Goal: Task Accomplishment & Management: Complete application form

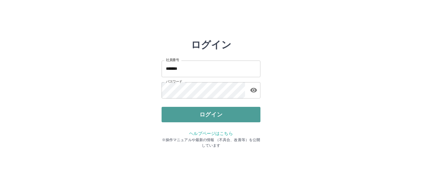
click at [220, 116] on button "ログイン" at bounding box center [211, 114] width 99 height 15
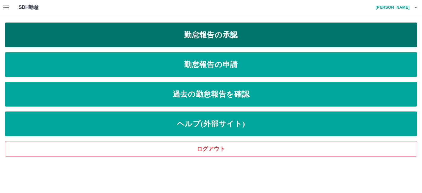
click at [205, 35] on link "勤怠報告の承認" at bounding box center [211, 35] width 412 height 25
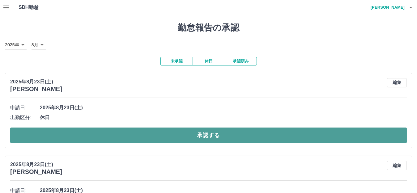
click at [243, 139] on button "承認する" at bounding box center [208, 135] width 396 height 15
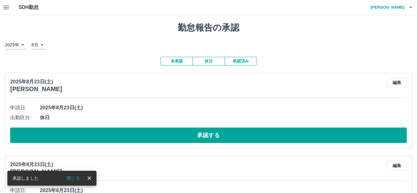
click at [245, 138] on button "承認する" at bounding box center [208, 135] width 396 height 15
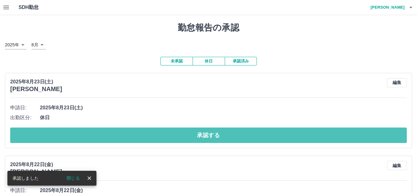
click at [245, 138] on button "承認する" at bounding box center [208, 135] width 396 height 15
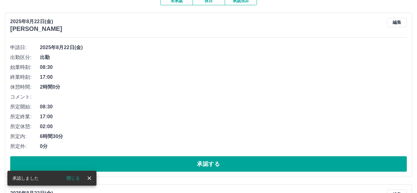
scroll to position [62, 0]
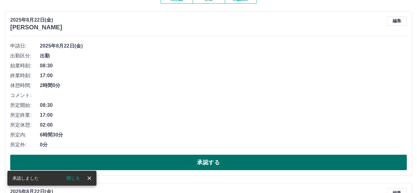
click at [236, 167] on button "承認する" at bounding box center [208, 162] width 396 height 15
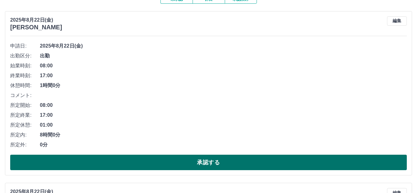
click at [216, 162] on button "承認する" at bounding box center [208, 162] width 396 height 15
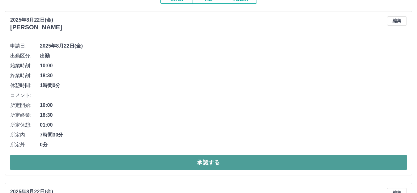
click at [196, 162] on button "承認する" at bounding box center [208, 162] width 396 height 15
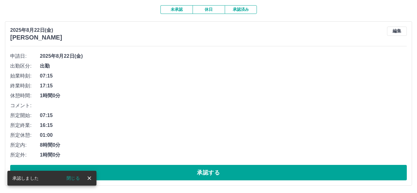
scroll to position [52, 0]
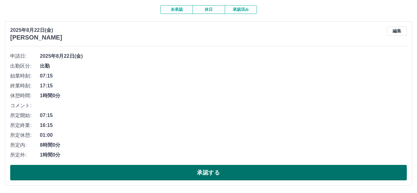
click at [188, 171] on button "承認する" at bounding box center [208, 172] width 396 height 15
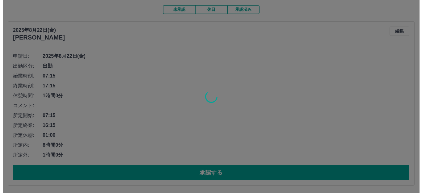
scroll to position [0, 0]
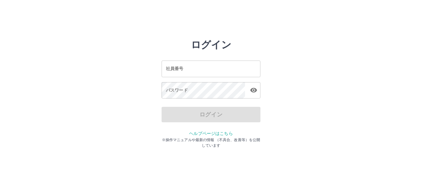
drag, startPoint x: 0, startPoint y: 0, endPoint x: 198, endPoint y: 71, distance: 210.5
click at [198, 71] on input "社員番号" at bounding box center [211, 69] width 99 height 16
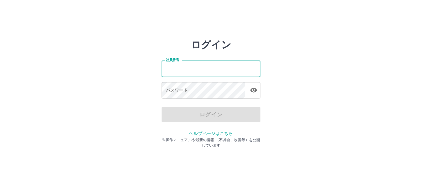
type input "*******"
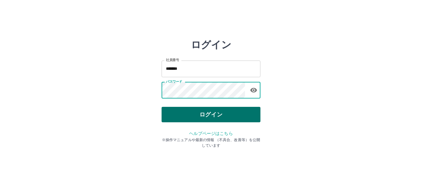
click at [213, 112] on button "ログイン" at bounding box center [211, 114] width 99 height 15
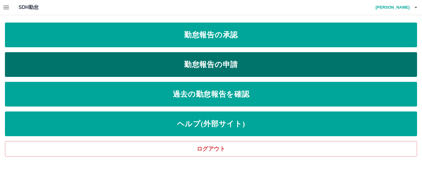
click at [223, 65] on link "勤怠報告の申請" at bounding box center [211, 64] width 412 height 25
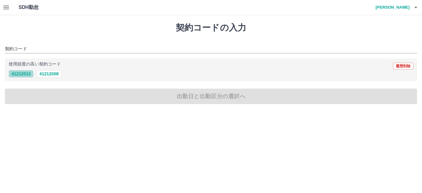
click at [20, 73] on button "41212013" at bounding box center [21, 73] width 25 height 7
type input "********"
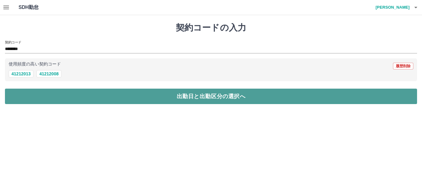
click at [23, 93] on button "出勤日と出勤区分の選択へ" at bounding box center [211, 96] width 412 height 15
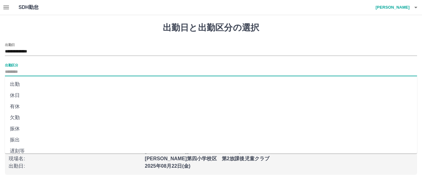
click at [18, 72] on input "出勤区分" at bounding box center [211, 72] width 412 height 8
click at [21, 84] on li "出勤" at bounding box center [211, 84] width 412 height 11
type input "**"
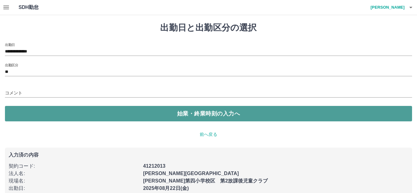
click at [27, 110] on button "始業・終業時刻の入力へ" at bounding box center [208, 113] width 407 height 15
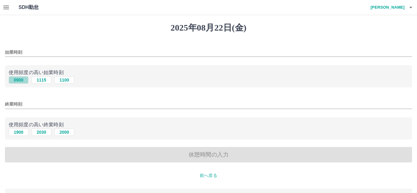
click at [19, 78] on button "0900" at bounding box center [19, 79] width 20 height 7
type input "****"
click at [18, 132] on button "1900" at bounding box center [19, 132] width 20 height 7
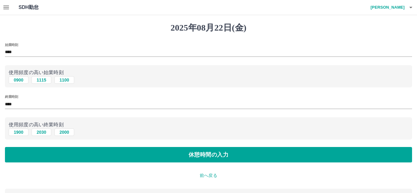
click at [17, 105] on input "****" at bounding box center [208, 104] width 407 height 9
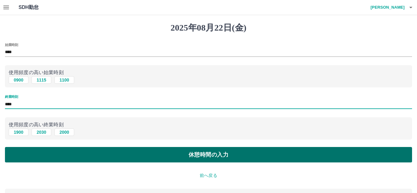
type input "****"
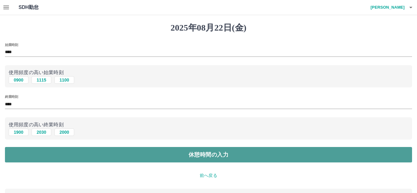
click at [51, 155] on button "休憩時間の入力" at bounding box center [208, 154] width 407 height 15
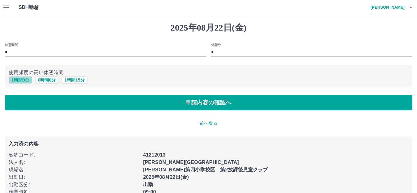
click at [24, 79] on button "1 時間 0 分" at bounding box center [20, 79] width 23 height 7
type input "*"
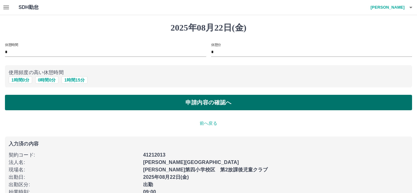
click at [104, 101] on button "申請内容の確認へ" at bounding box center [208, 102] width 407 height 15
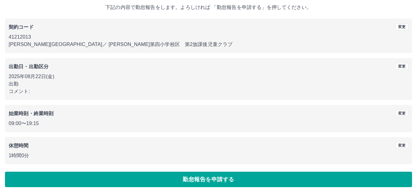
scroll to position [38, 0]
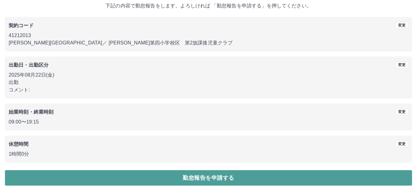
click at [95, 180] on button "勤怠報告を申請する" at bounding box center [208, 177] width 407 height 15
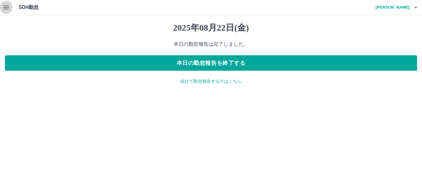
click at [6, 6] on icon "button" at bounding box center [6, 8] width 6 height 4
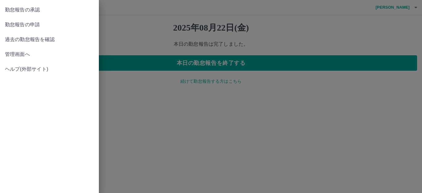
click at [32, 25] on span "勤怠報告の申請" at bounding box center [49, 24] width 89 height 7
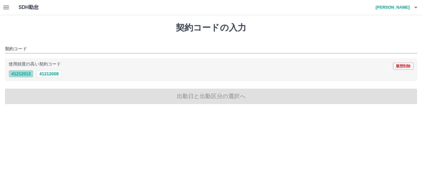
click at [26, 74] on button "41212013" at bounding box center [21, 73] width 25 height 7
type input "********"
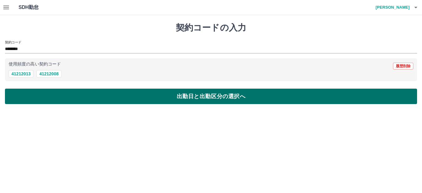
click at [34, 96] on button "出勤日と出勤区分の選択へ" at bounding box center [211, 96] width 412 height 15
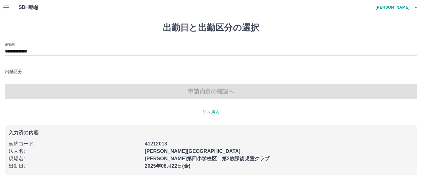
click at [35, 49] on input "**********" at bounding box center [211, 52] width 412 height 8
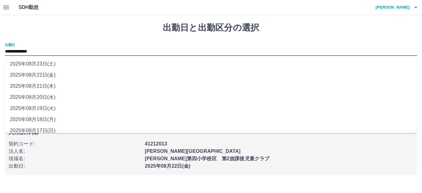
click at [43, 64] on li "2025年08月23日(土)" at bounding box center [211, 63] width 412 height 11
type input "**********"
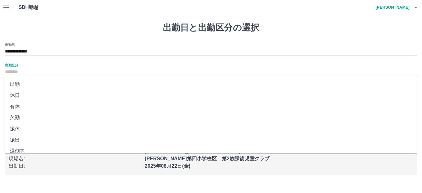
click at [19, 70] on input "出勤区分" at bounding box center [211, 72] width 412 height 8
click at [20, 95] on li "休日" at bounding box center [211, 95] width 412 height 11
type input "**"
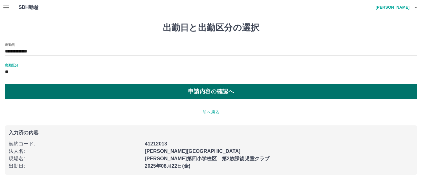
click at [33, 90] on button "申請内容の確認へ" at bounding box center [211, 91] width 412 height 15
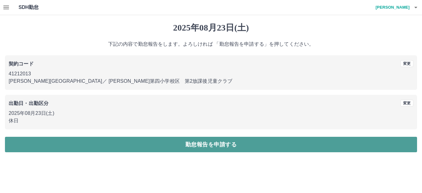
click at [78, 137] on button "勤怠報告を申請する" at bounding box center [211, 144] width 412 height 15
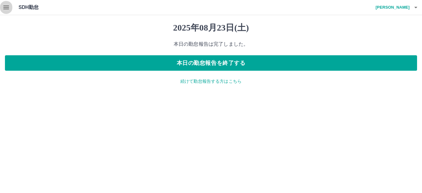
click at [6, 8] on icon "button" at bounding box center [5, 7] width 7 height 7
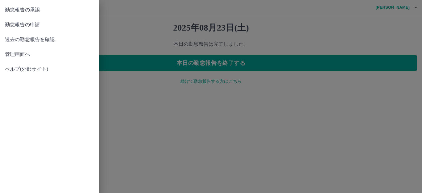
click at [27, 12] on span "勤怠報告の承認" at bounding box center [49, 9] width 89 height 7
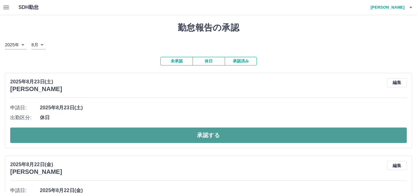
click at [105, 135] on button "承認する" at bounding box center [208, 135] width 396 height 15
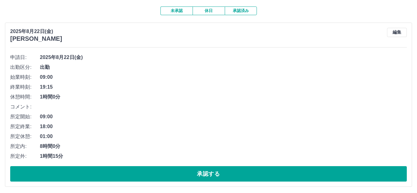
scroll to position [52, 0]
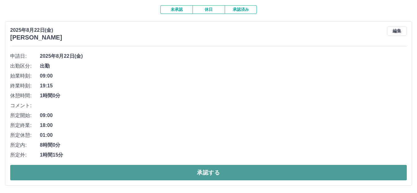
click at [106, 173] on button "承認する" at bounding box center [208, 172] width 396 height 15
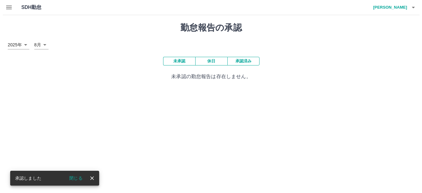
scroll to position [0, 0]
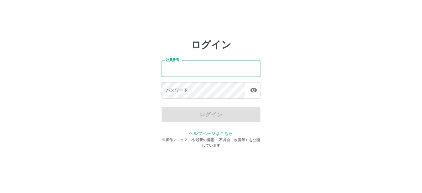
click at [181, 65] on input "社員番号" at bounding box center [211, 69] width 99 height 16
type input "*******"
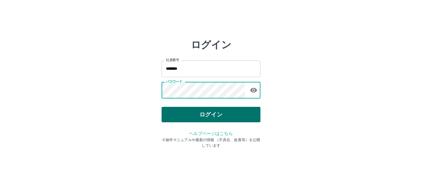
click at [249, 112] on button "ログイン" at bounding box center [211, 114] width 99 height 15
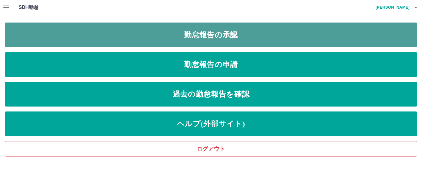
click at [232, 35] on link "勤怠報告の承認" at bounding box center [211, 35] width 412 height 25
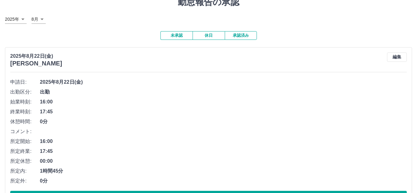
scroll to position [52, 0]
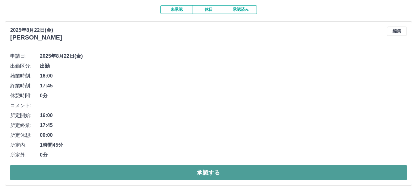
click at [299, 172] on button "承認する" at bounding box center [208, 172] width 396 height 15
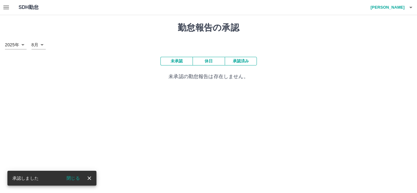
scroll to position [0, 0]
click at [251, 61] on button "承認済み" at bounding box center [243, 61] width 32 height 9
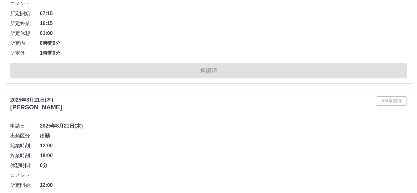
scroll to position [1668, 0]
